Goal: Find specific page/section: Find specific page/section

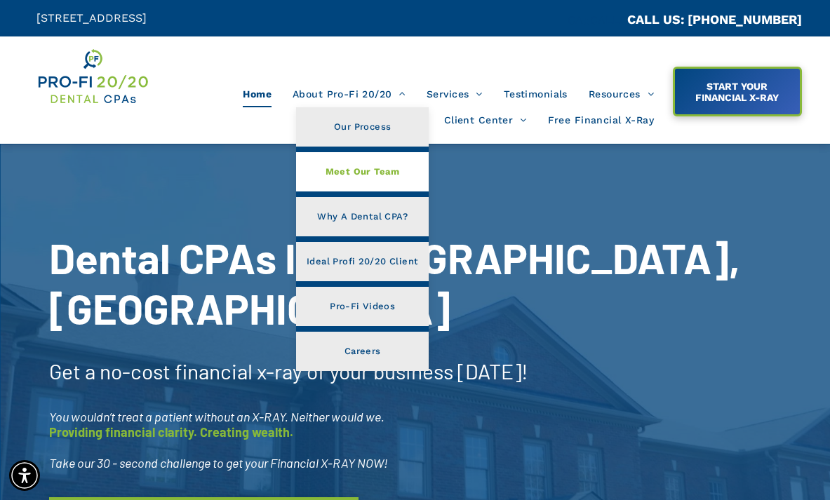
click at [351, 166] on span "Meet Our Team" at bounding box center [362, 172] width 74 height 18
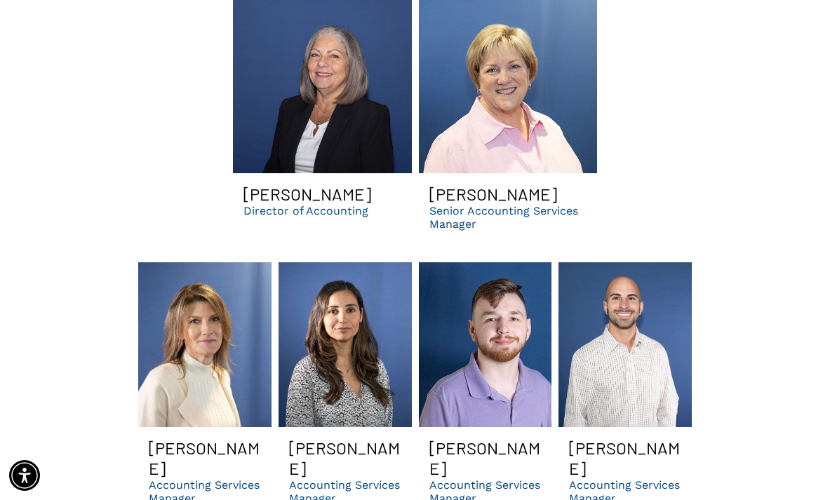
scroll to position [2742, 0]
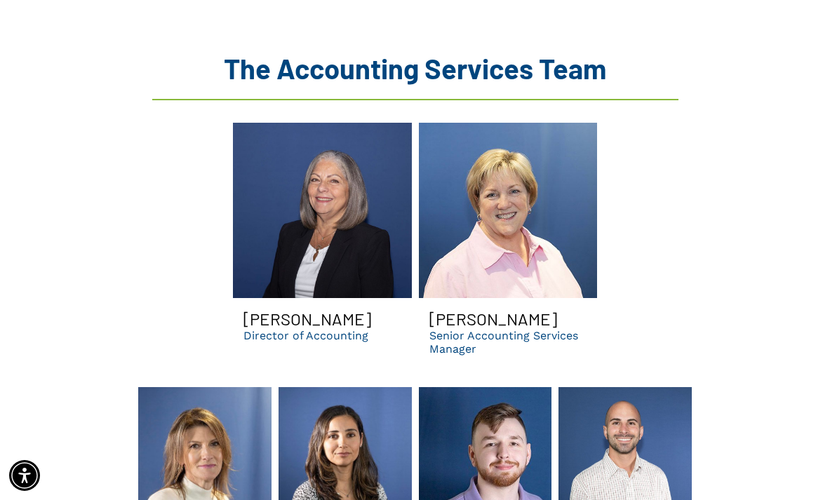
click at [268, 246] on link "Evelyn smiling | Dental tax consultants for dsos | bank loan assistance and pra…" at bounding box center [322, 210] width 179 height 175
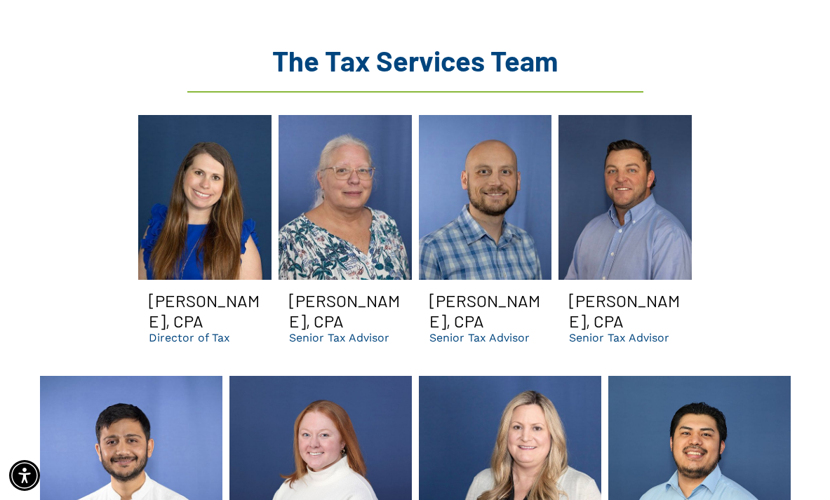
scroll to position [1397, 0]
